Goal: Information Seeking & Learning: Learn about a topic

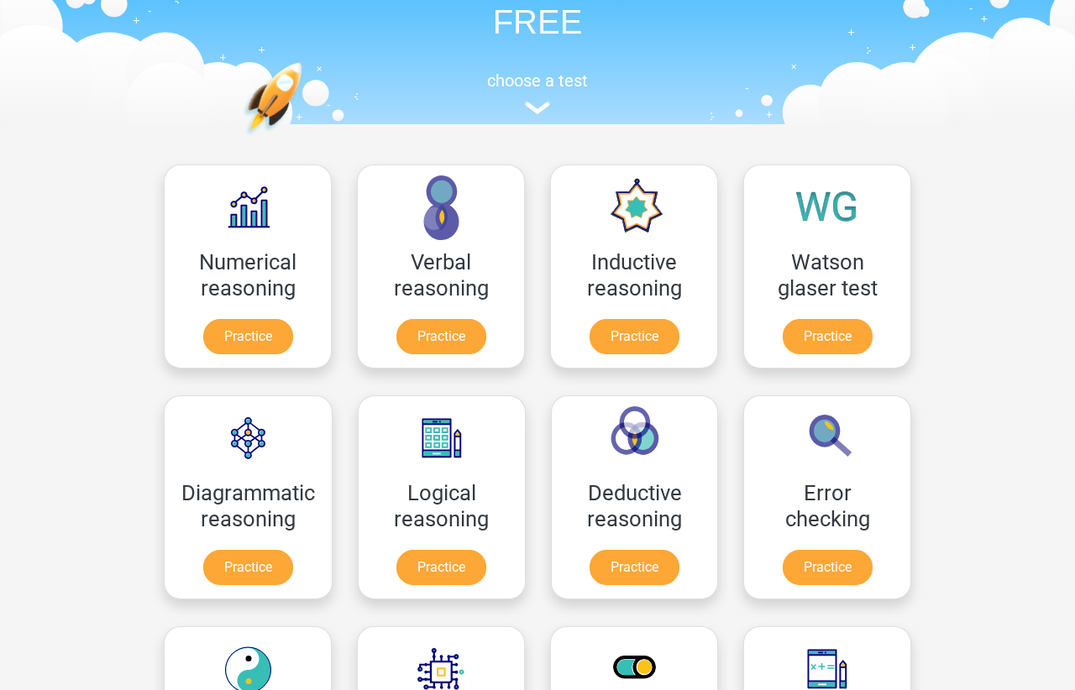
scroll to position [171, 0]
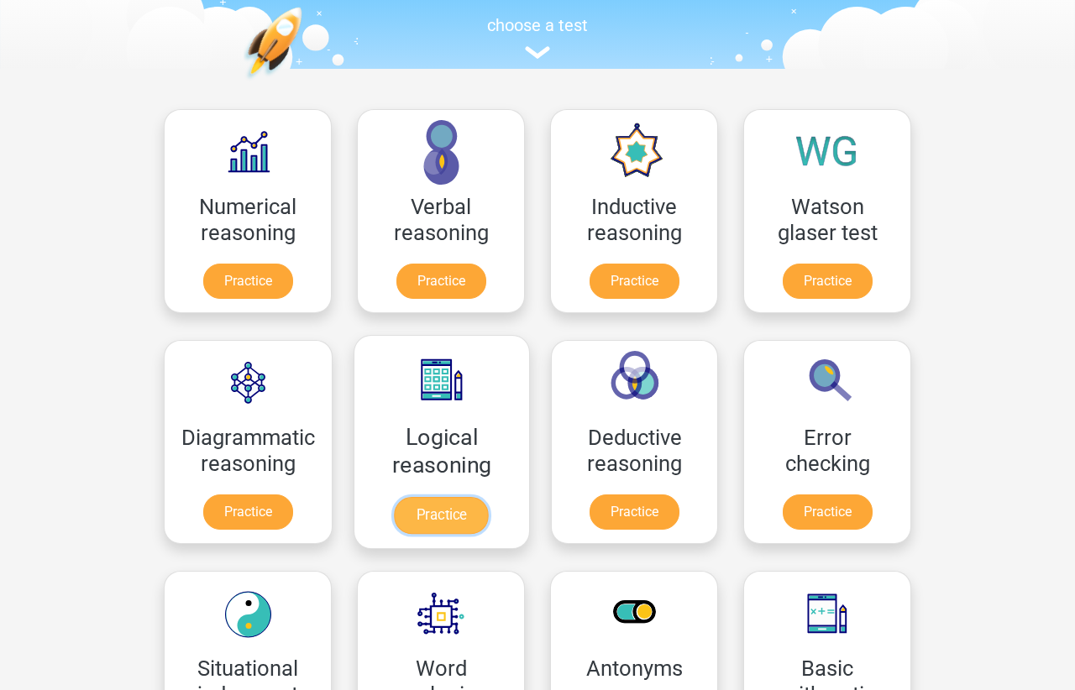
click at [434, 502] on link "Practice" at bounding box center [442, 515] width 94 height 37
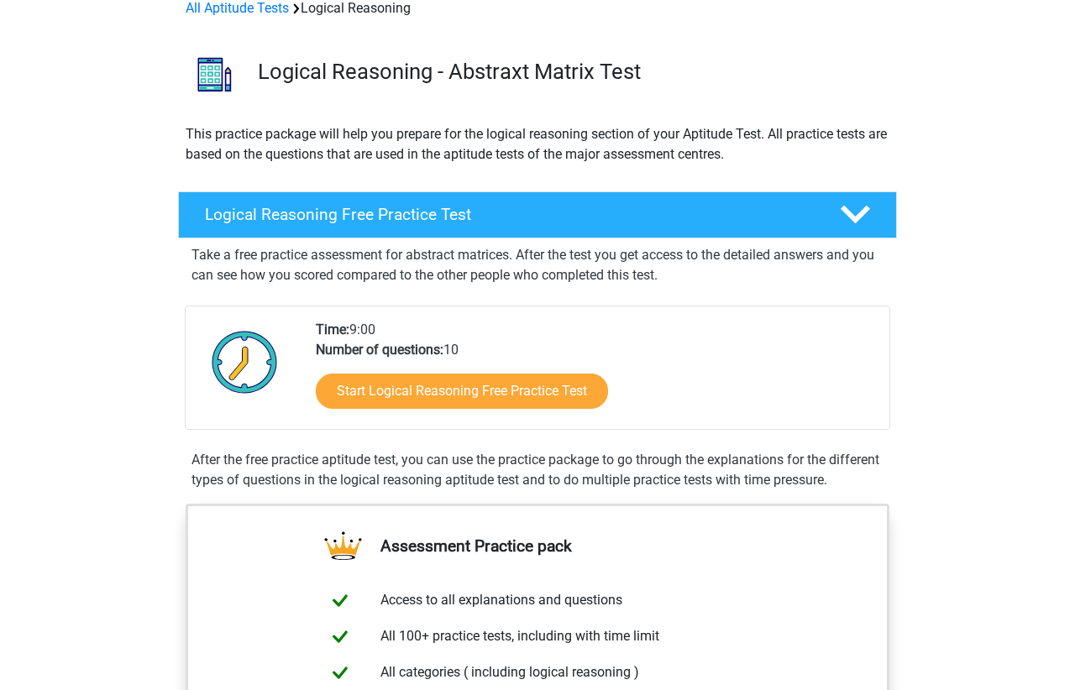
scroll to position [171, 0]
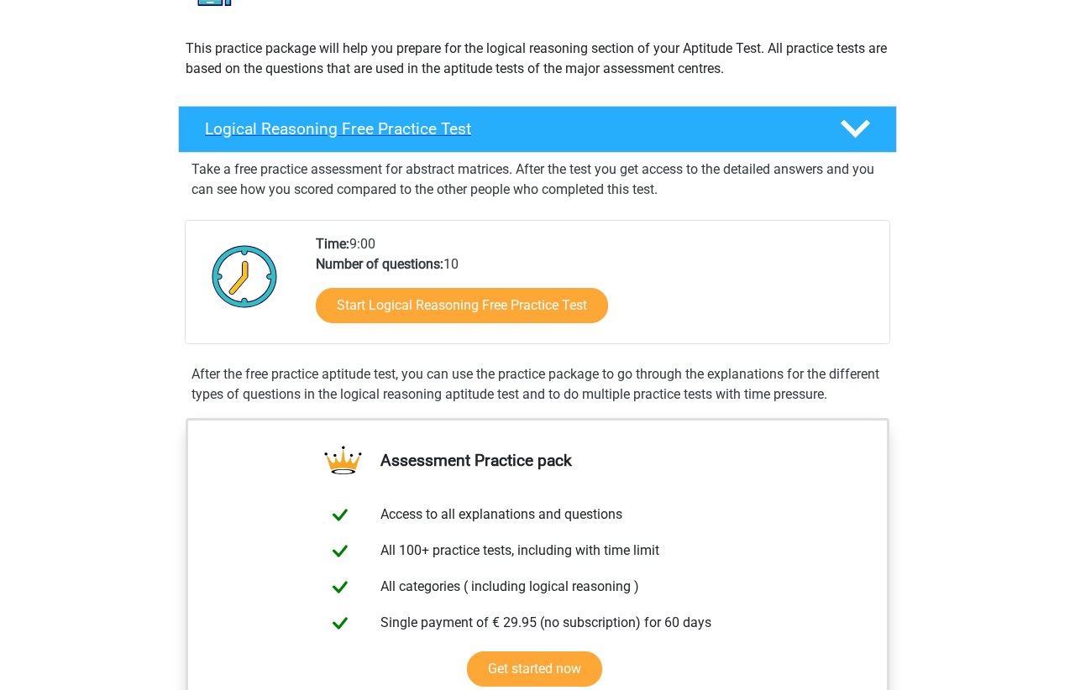
click at [858, 130] on polygon at bounding box center [854, 129] width 29 height 18
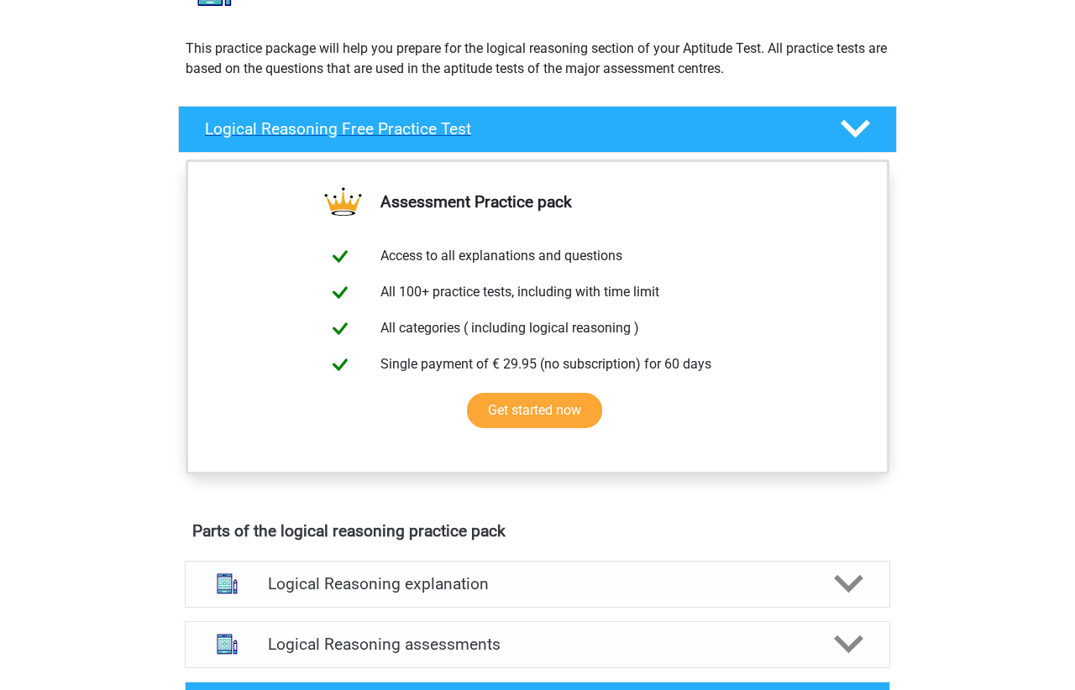
click at [858, 130] on polygon at bounding box center [854, 129] width 29 height 18
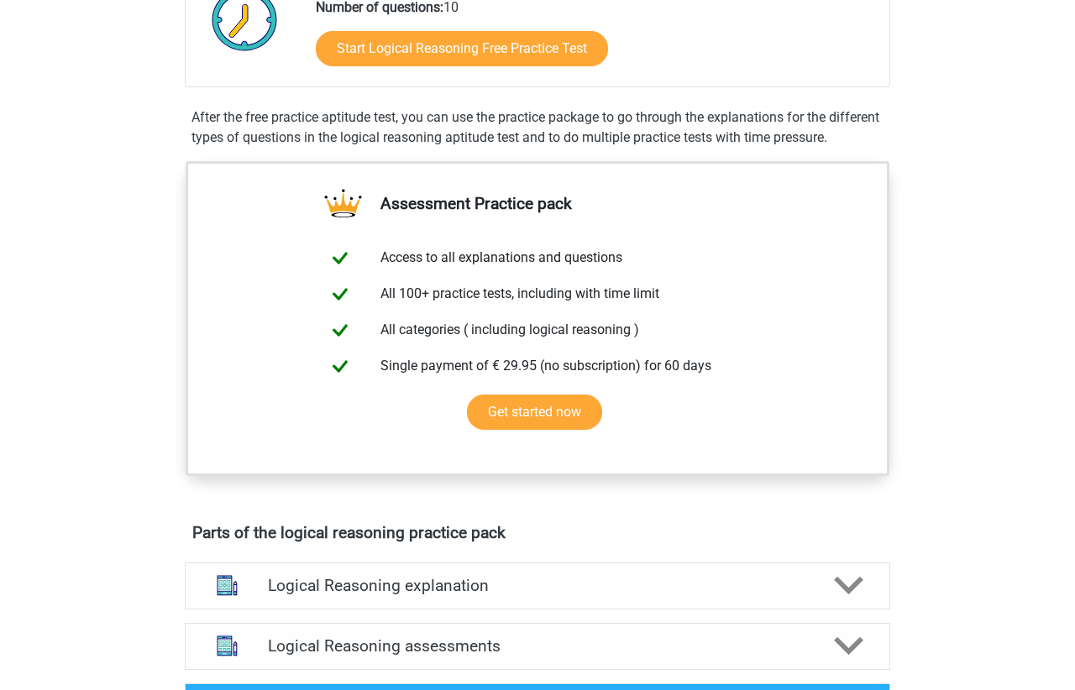
scroll to position [0, 0]
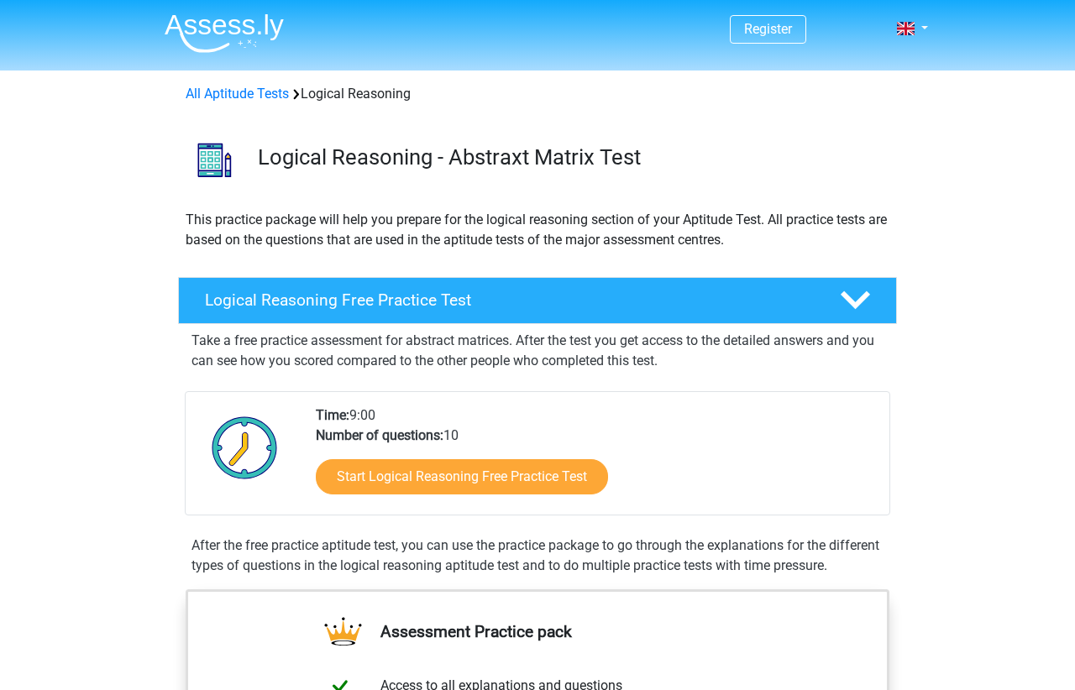
click at [924, 26] on div "Register Nederlands English" at bounding box center [538, 30] width 798 height 55
click at [913, 28] on span at bounding box center [906, 28] width 18 height 13
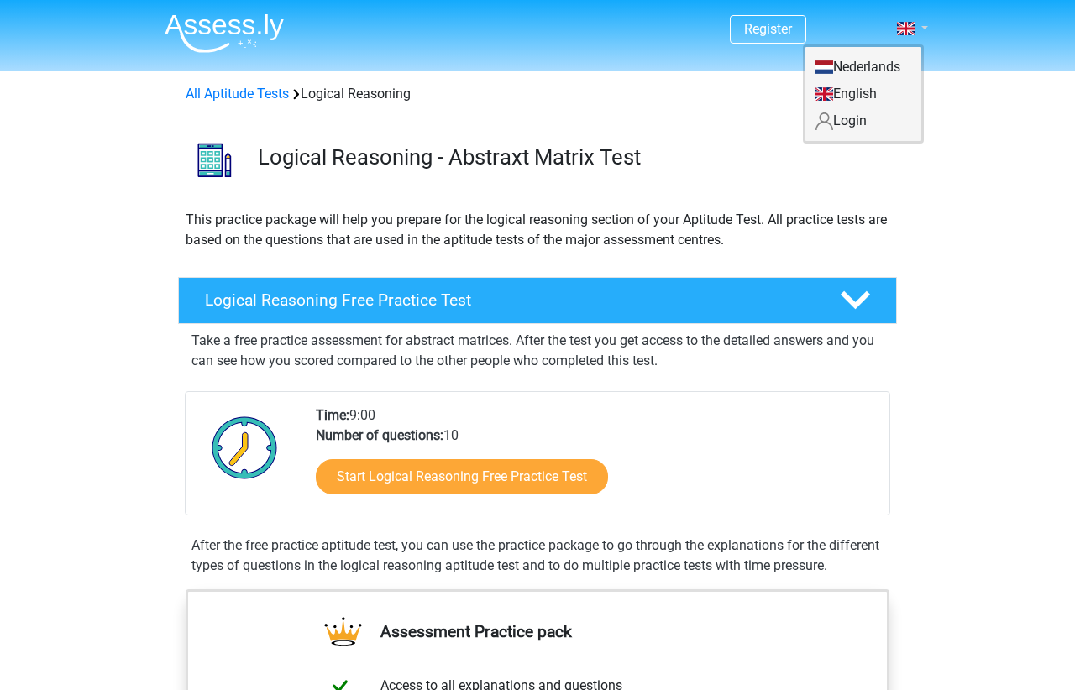
click at [910, 31] on span at bounding box center [906, 28] width 18 height 13
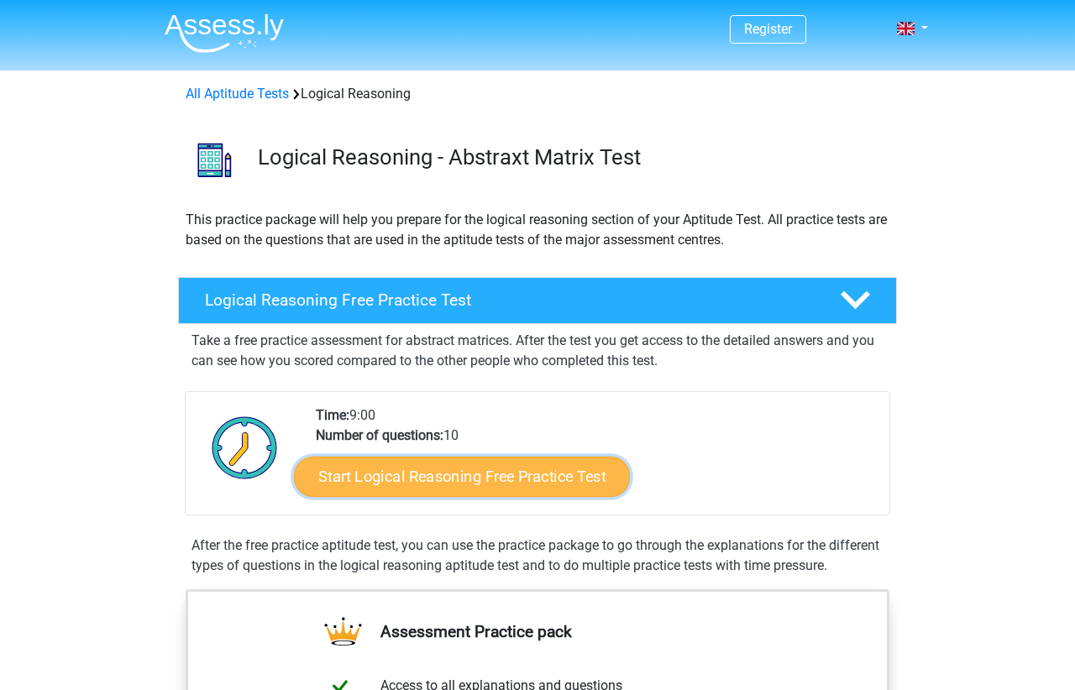
click at [427, 481] on link "Start Logical Reasoning Free Practice Test" at bounding box center [462, 476] width 336 height 40
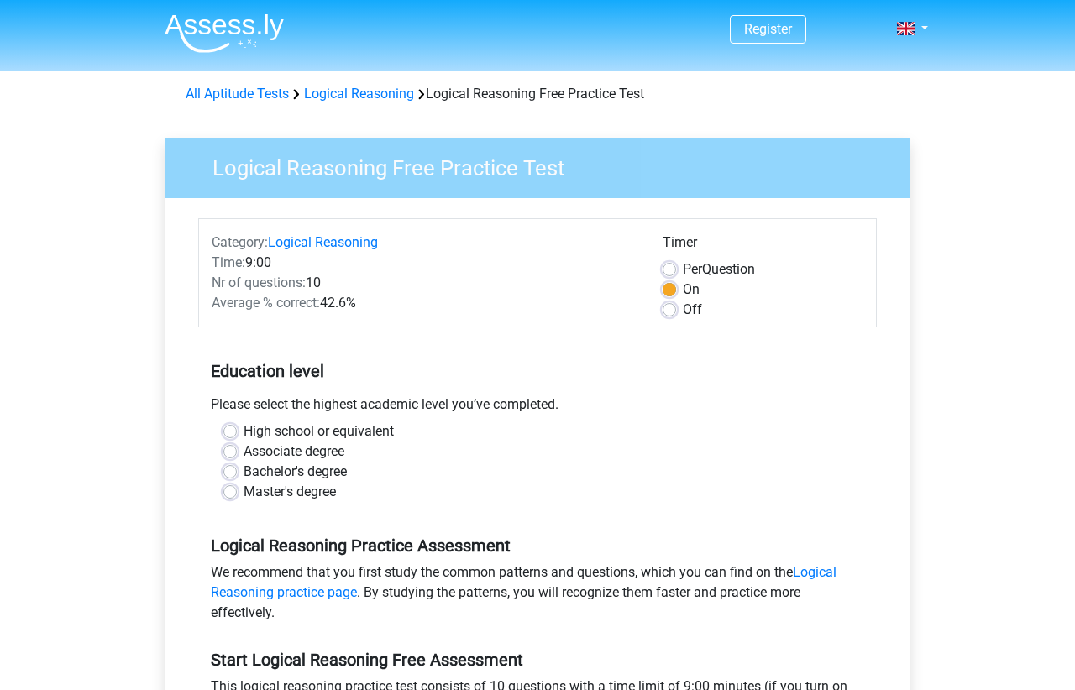
click at [683, 311] on label "Off" at bounding box center [692, 310] width 19 height 20
click at [669, 311] on input "Off" at bounding box center [668, 308] width 13 height 17
radio input "true"
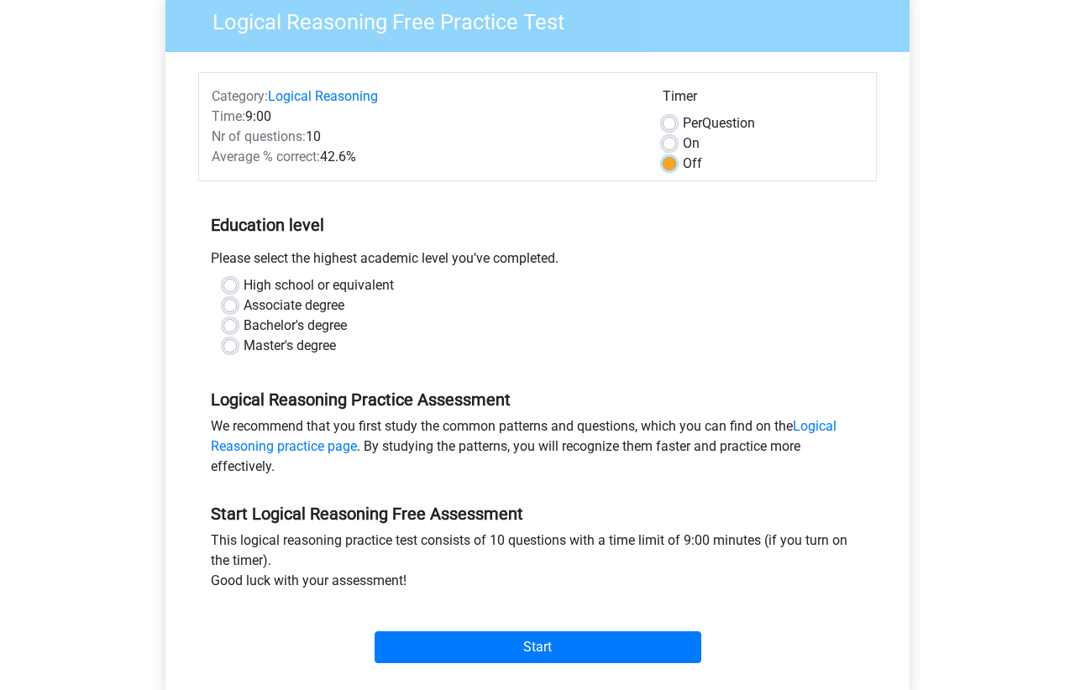
scroll to position [171, 0]
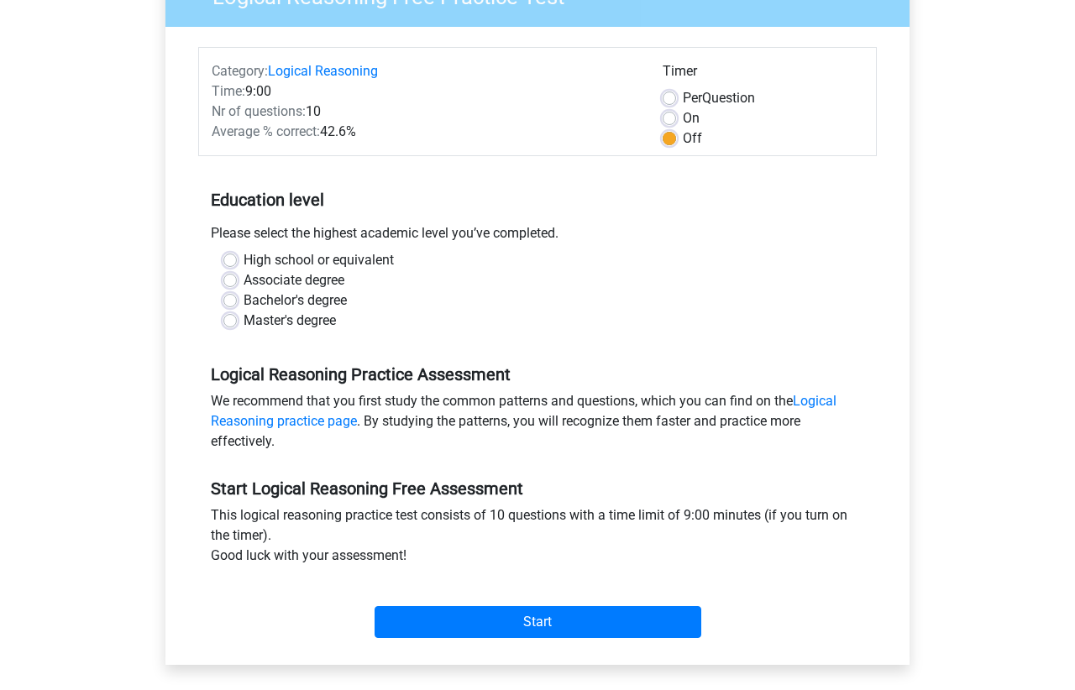
click at [290, 323] on label "Master's degree" at bounding box center [289, 321] width 92 height 20
click at [237, 323] on input "Master's degree" at bounding box center [229, 319] width 13 height 17
radio input "true"
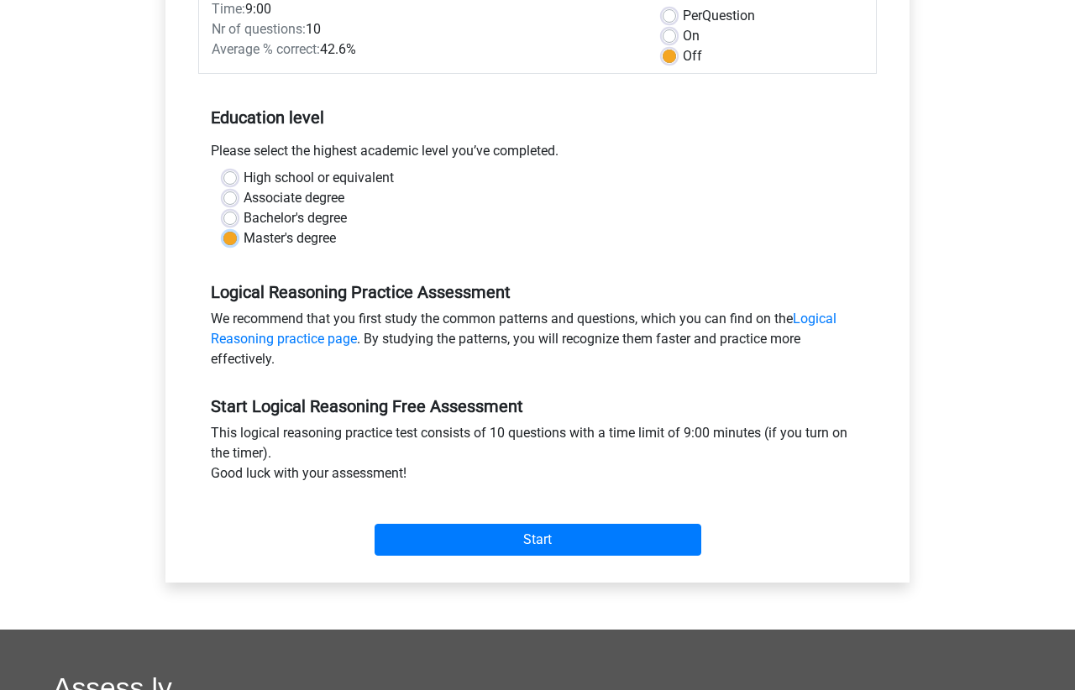
scroll to position [257, 0]
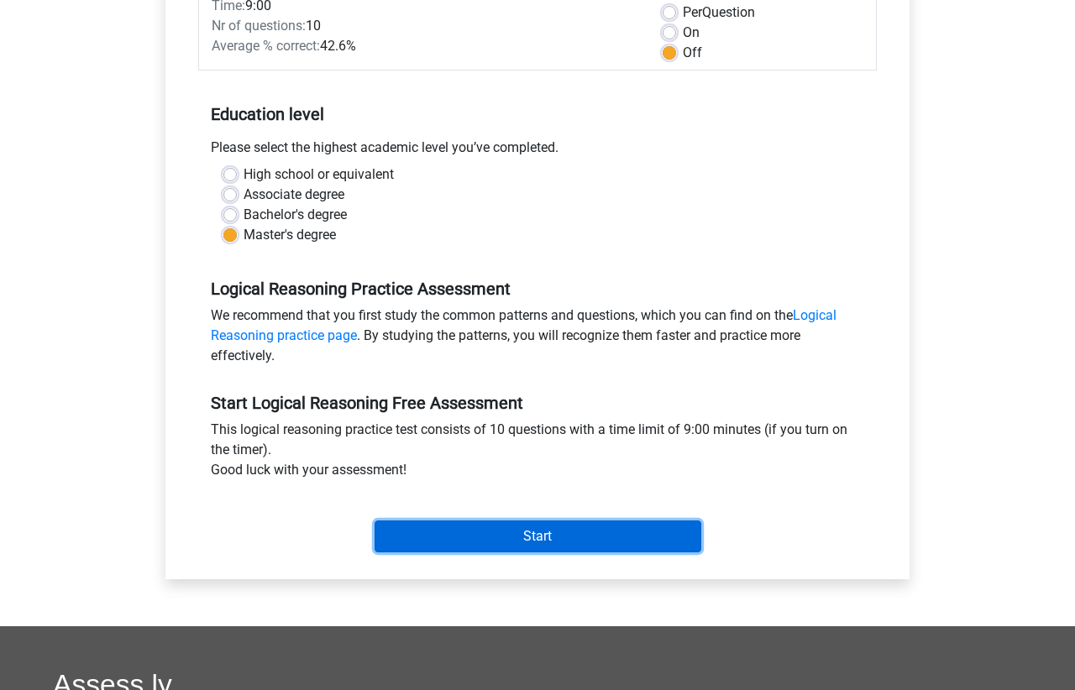
click at [568, 535] on input "Start" at bounding box center [537, 537] width 327 height 32
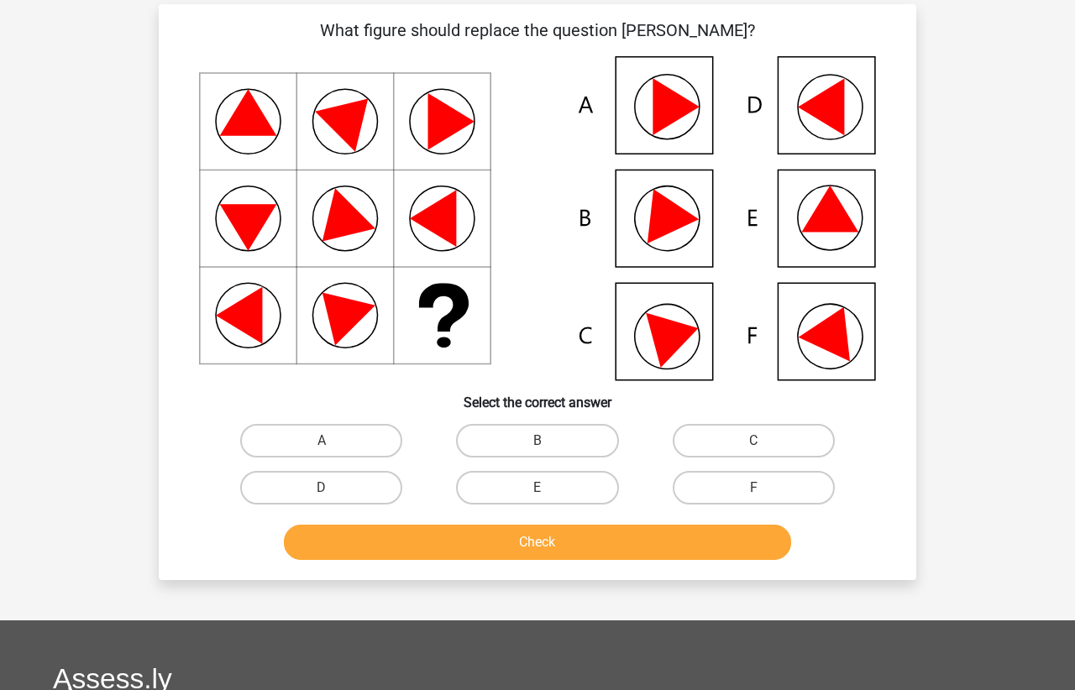
scroll to position [86, 0]
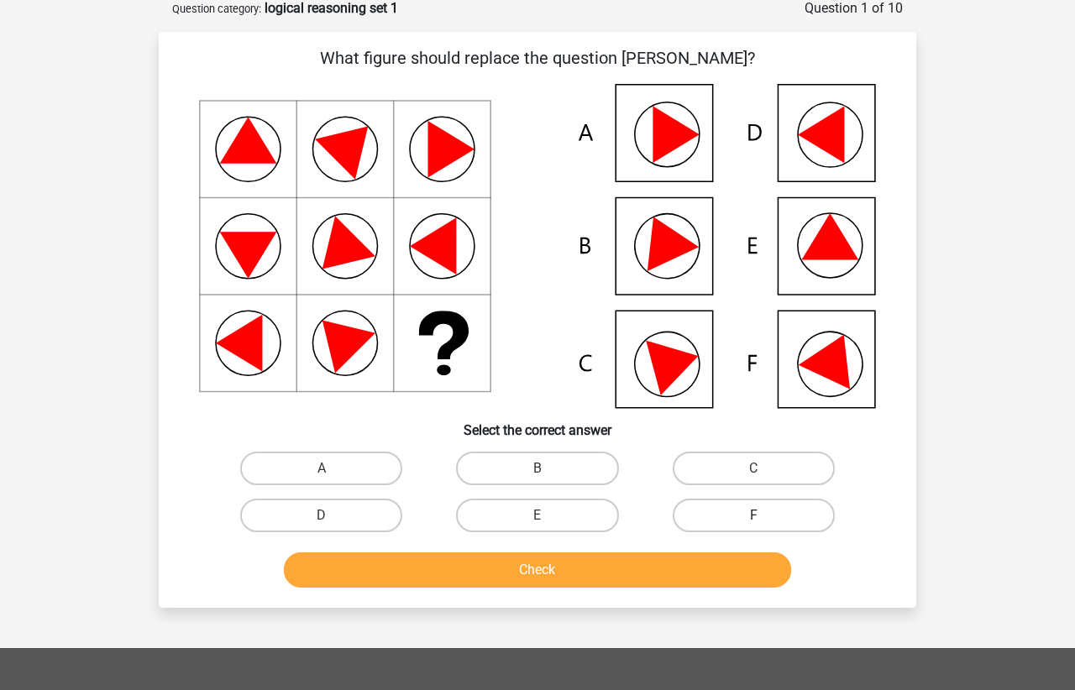
click at [772, 513] on label "F" at bounding box center [753, 516] width 162 height 34
click at [764, 515] on input "F" at bounding box center [758, 520] width 11 height 11
radio input "true"
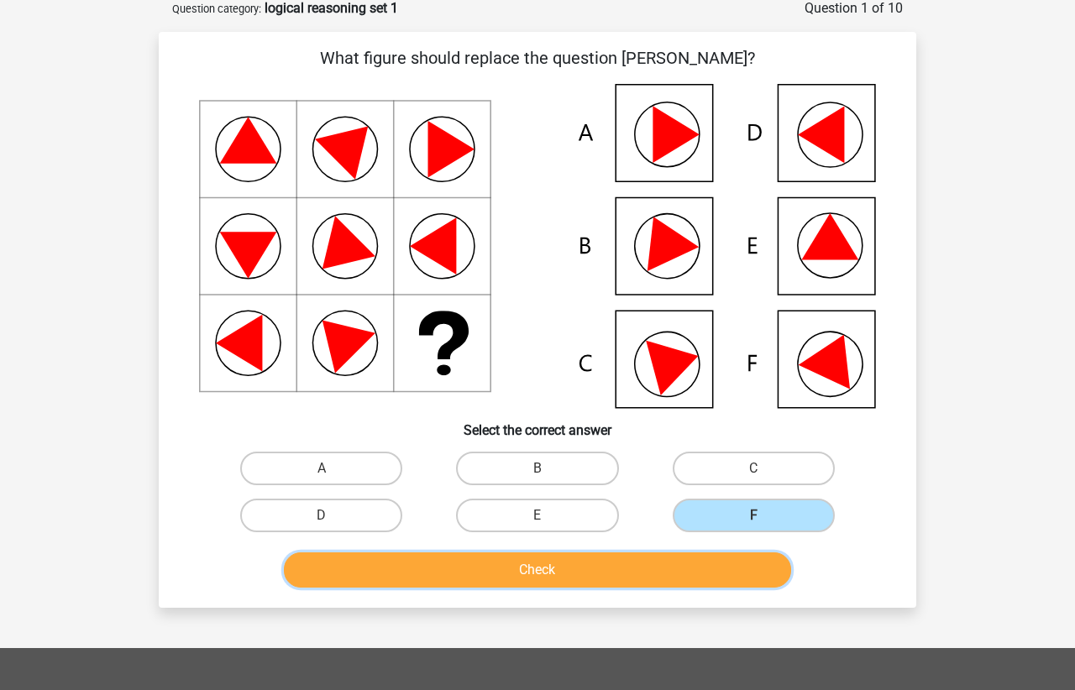
click at [536, 572] on button "Check" at bounding box center [538, 569] width 508 height 35
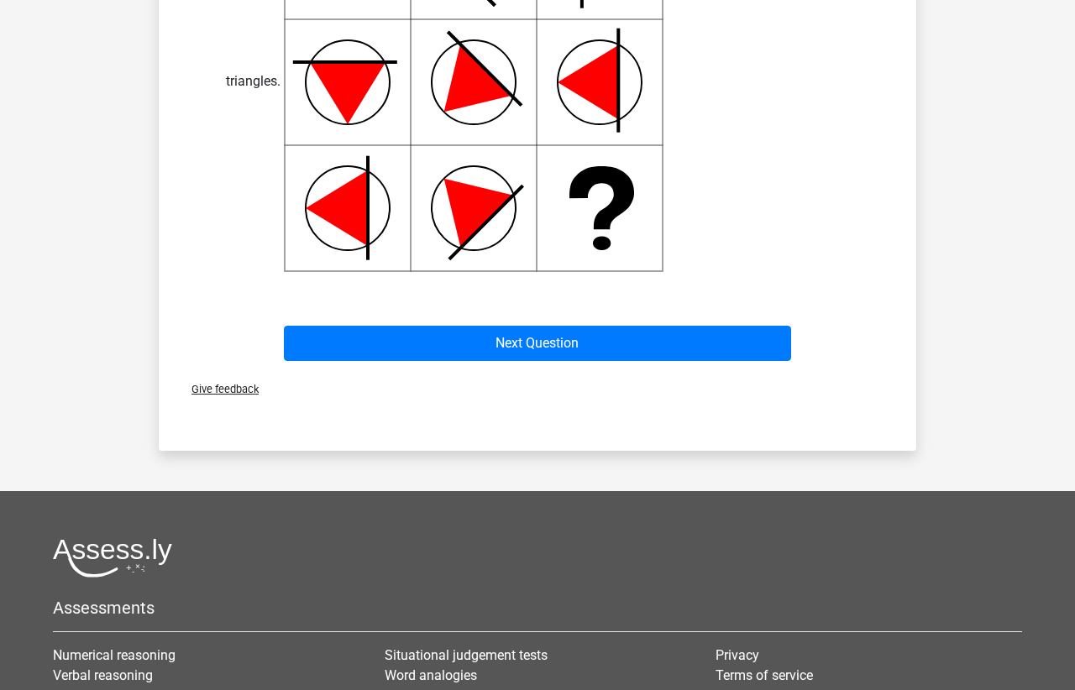
scroll to position [856, 0]
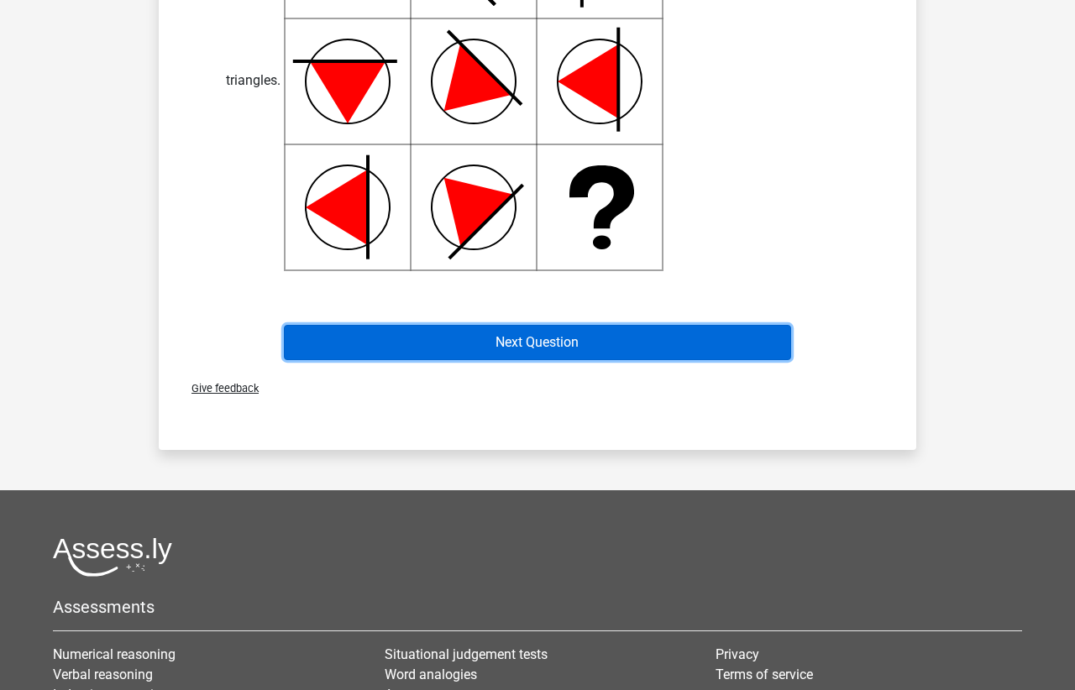
click at [587, 338] on button "Next Question" at bounding box center [538, 342] width 508 height 35
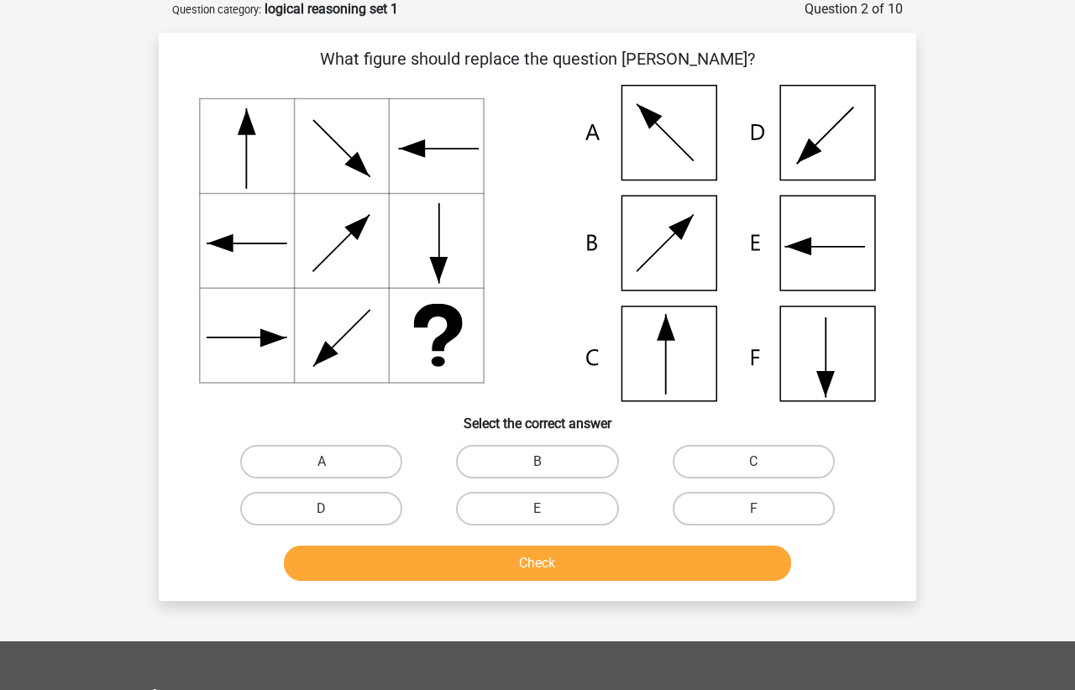
scroll to position [84, 0]
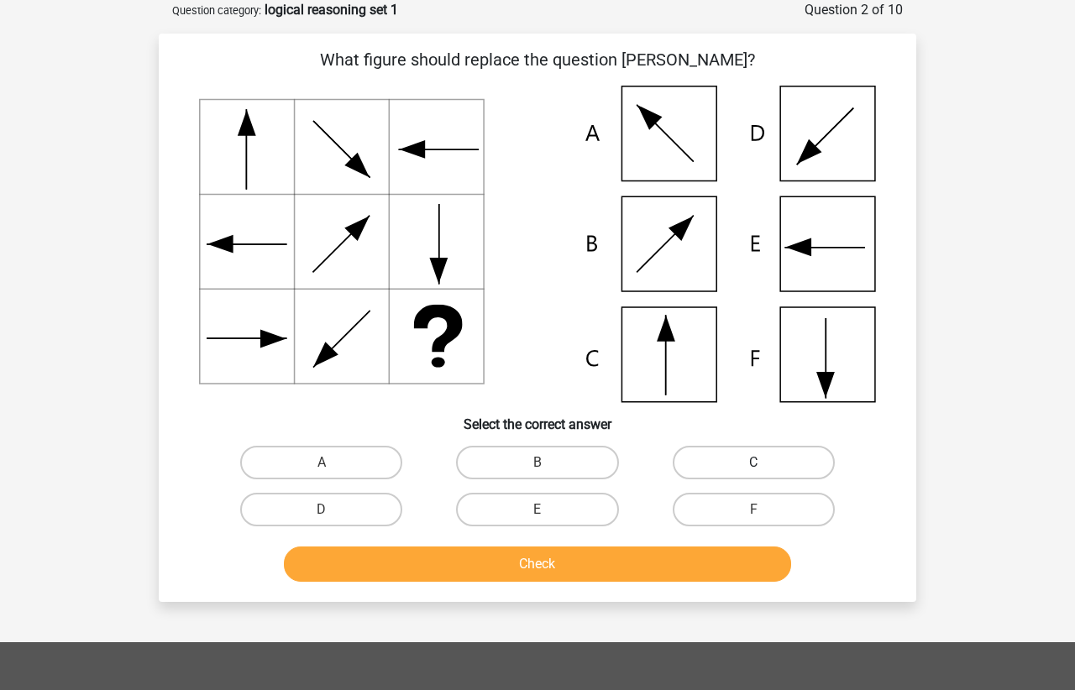
click at [737, 455] on label "C" at bounding box center [753, 463] width 162 height 34
click at [753, 463] on input "C" at bounding box center [758, 468] width 11 height 11
radio input "true"
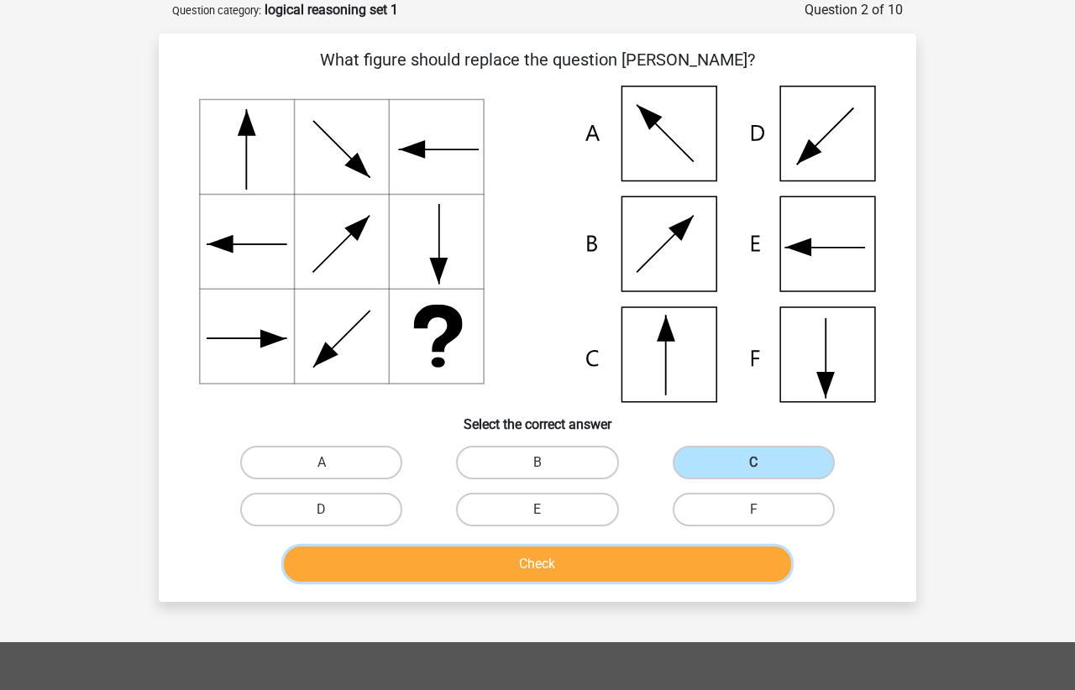
click at [555, 564] on button "Check" at bounding box center [538, 564] width 508 height 35
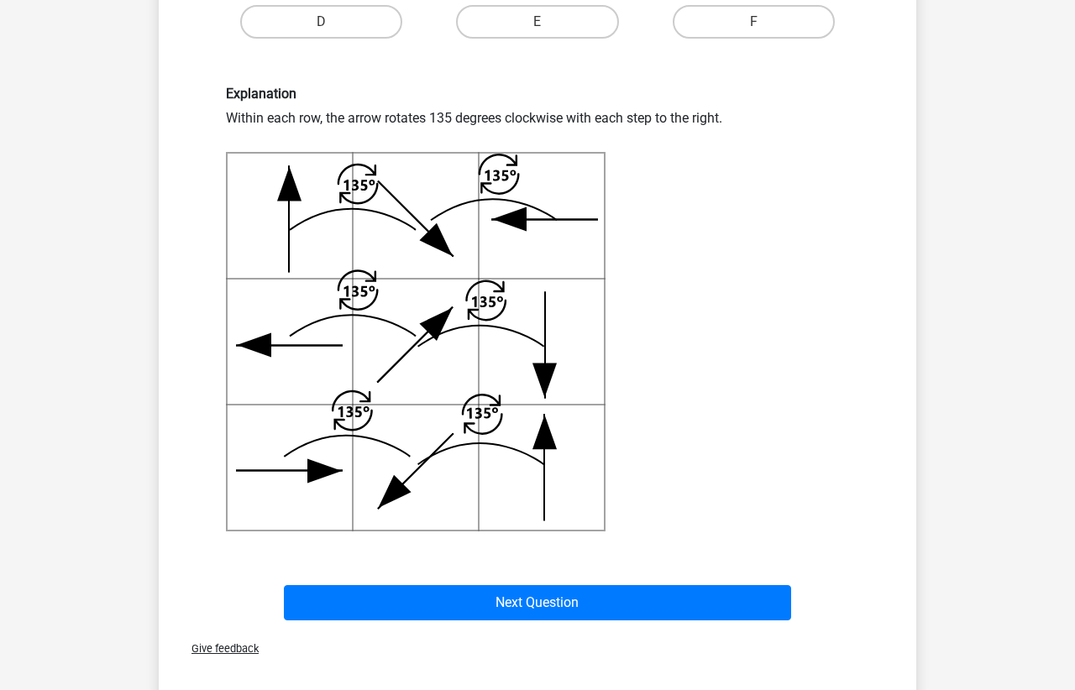
scroll to position [598, 0]
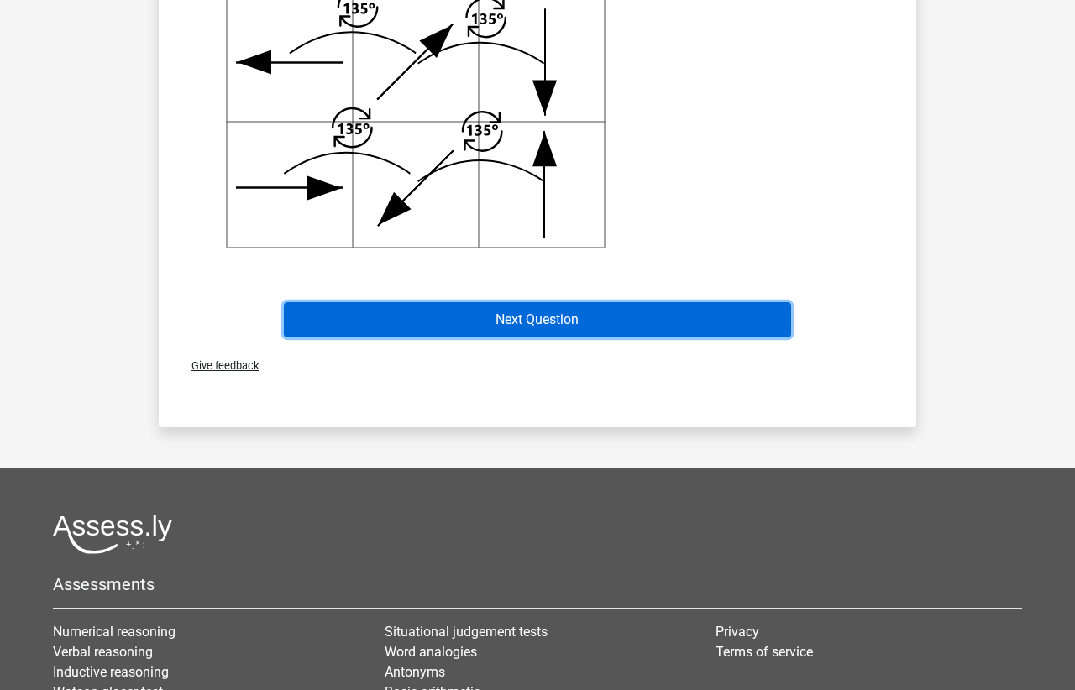
click at [535, 309] on button "Next Question" at bounding box center [538, 319] width 508 height 35
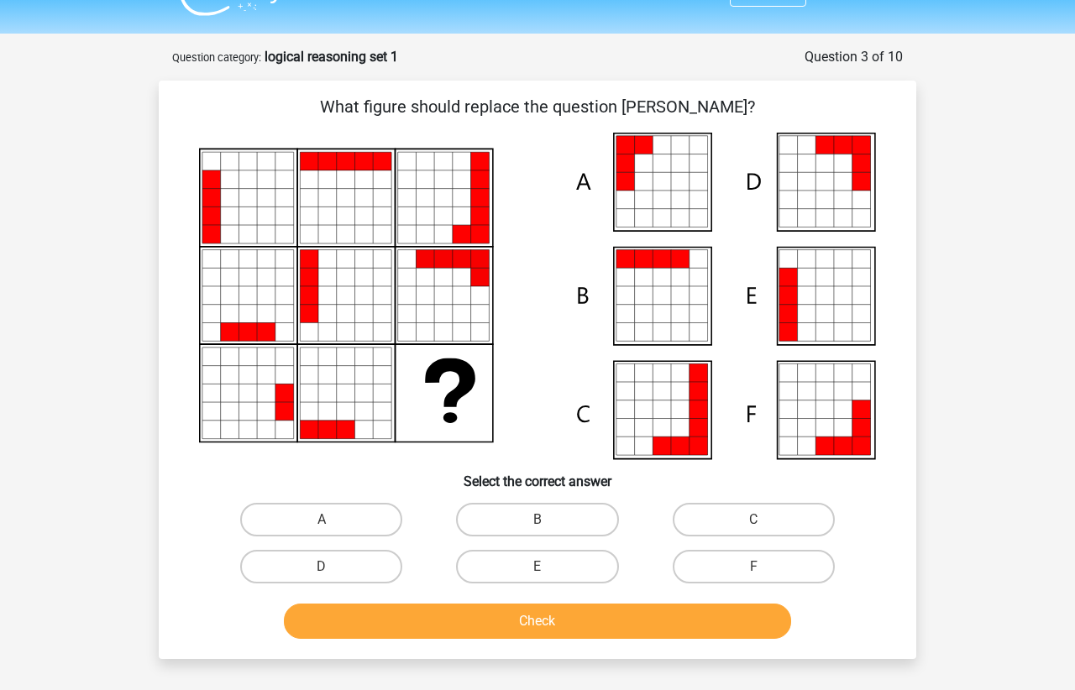
scroll to position [0, 0]
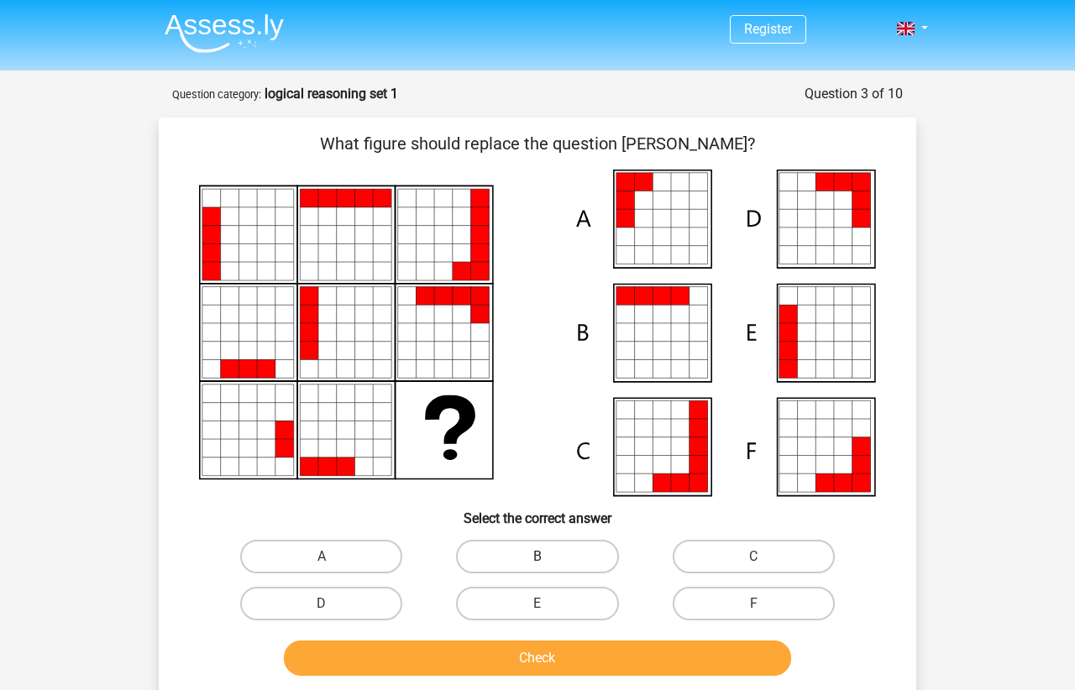
click at [561, 554] on label "B" at bounding box center [537, 557] width 162 height 34
click at [548, 557] on input "B" at bounding box center [542, 562] width 11 height 11
radio input "true"
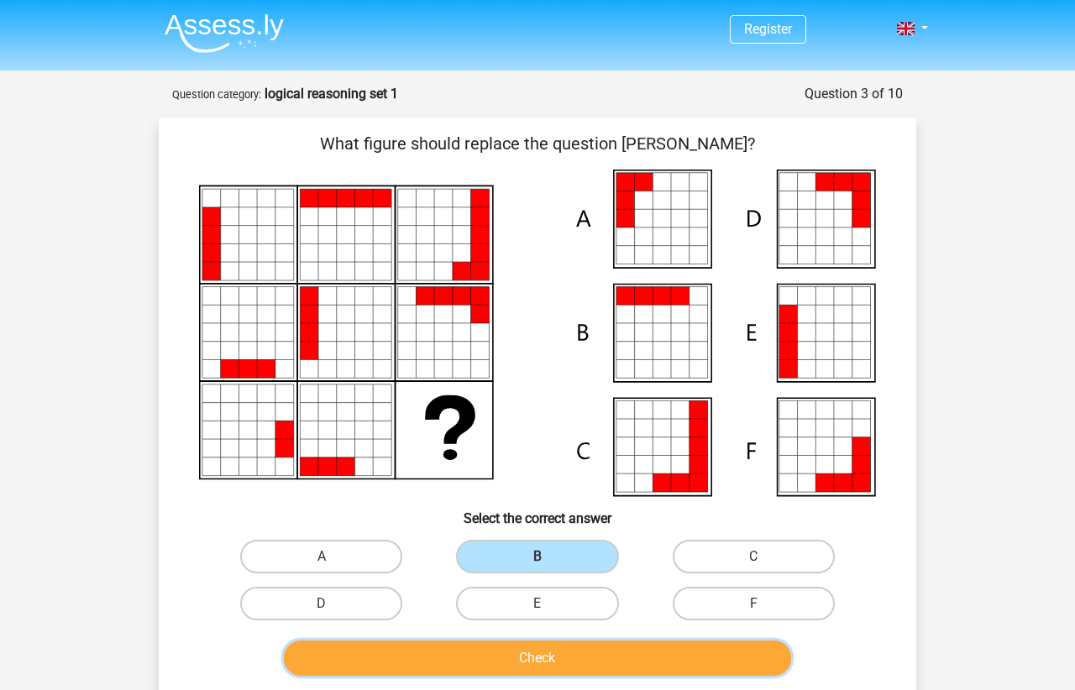
click at [552, 660] on button "Check" at bounding box center [538, 658] width 508 height 35
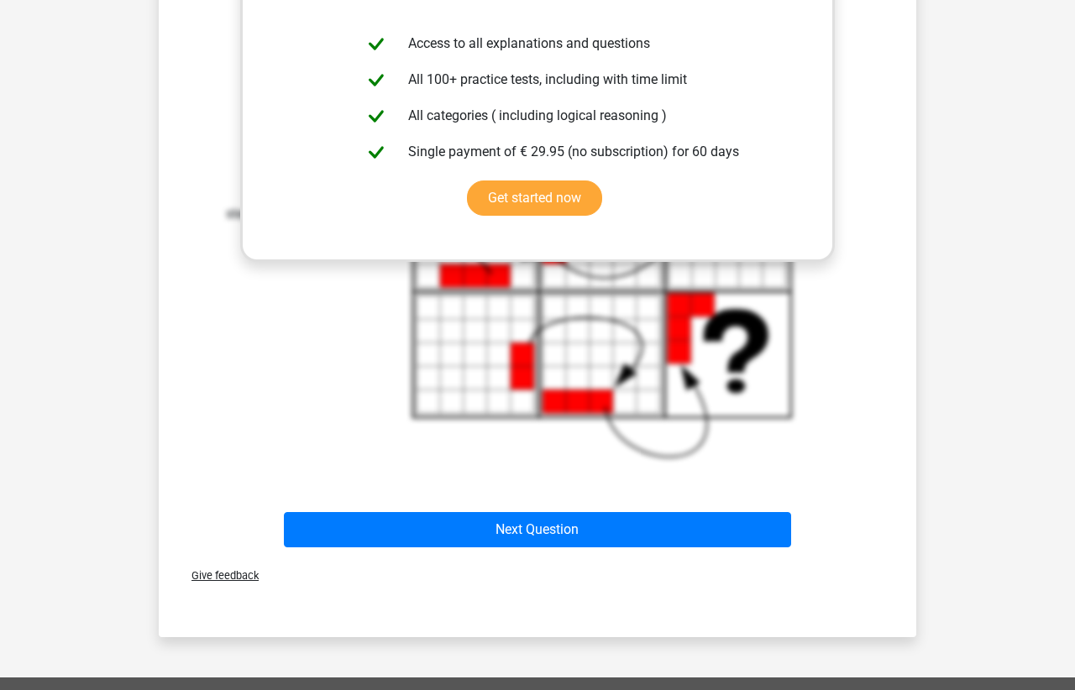
scroll to position [676, 0]
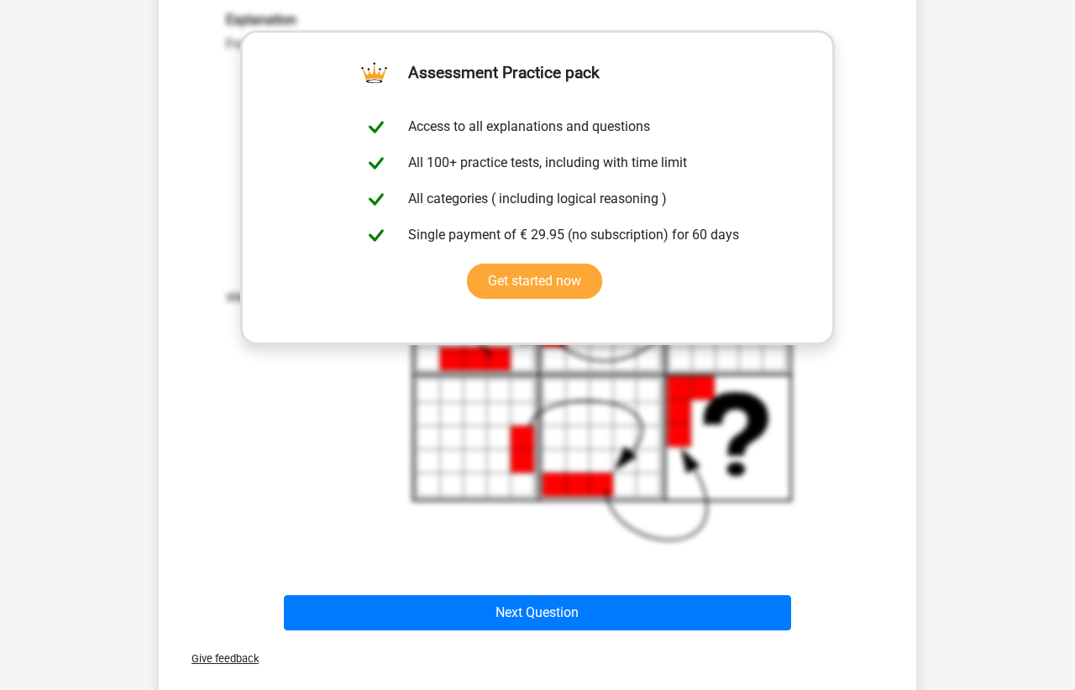
click at [335, 516] on div "Explanation From left to right, each step a block is added to the 'front' of th…" at bounding box center [537, 277] width 648 height 530
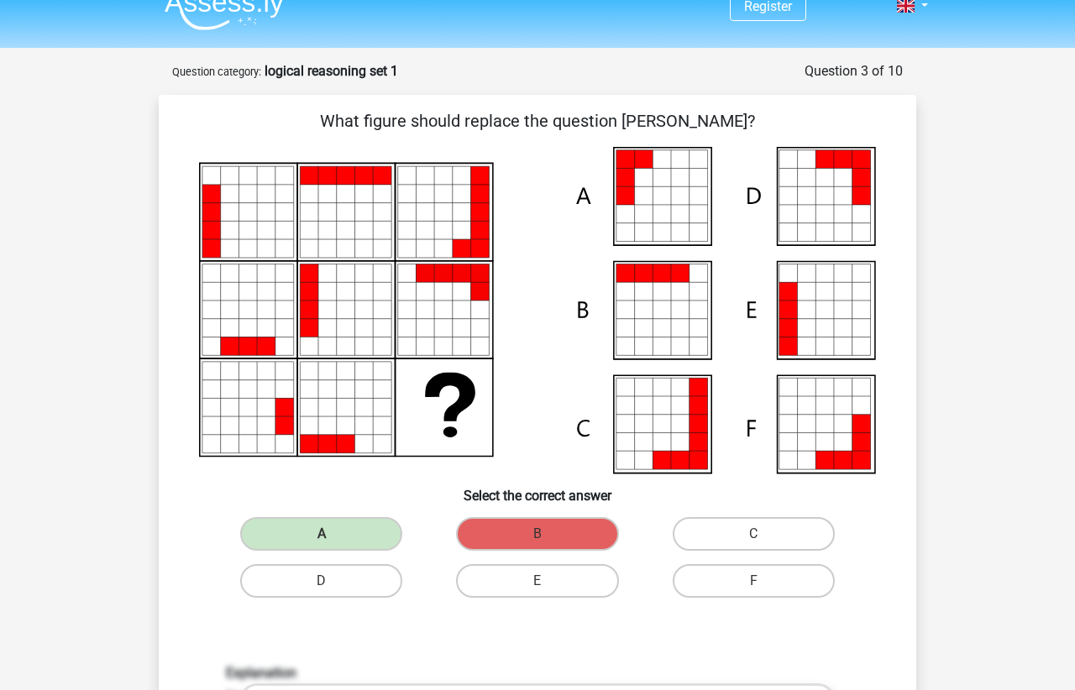
scroll to position [0, 0]
